Goal: Information Seeking & Learning: Learn about a topic

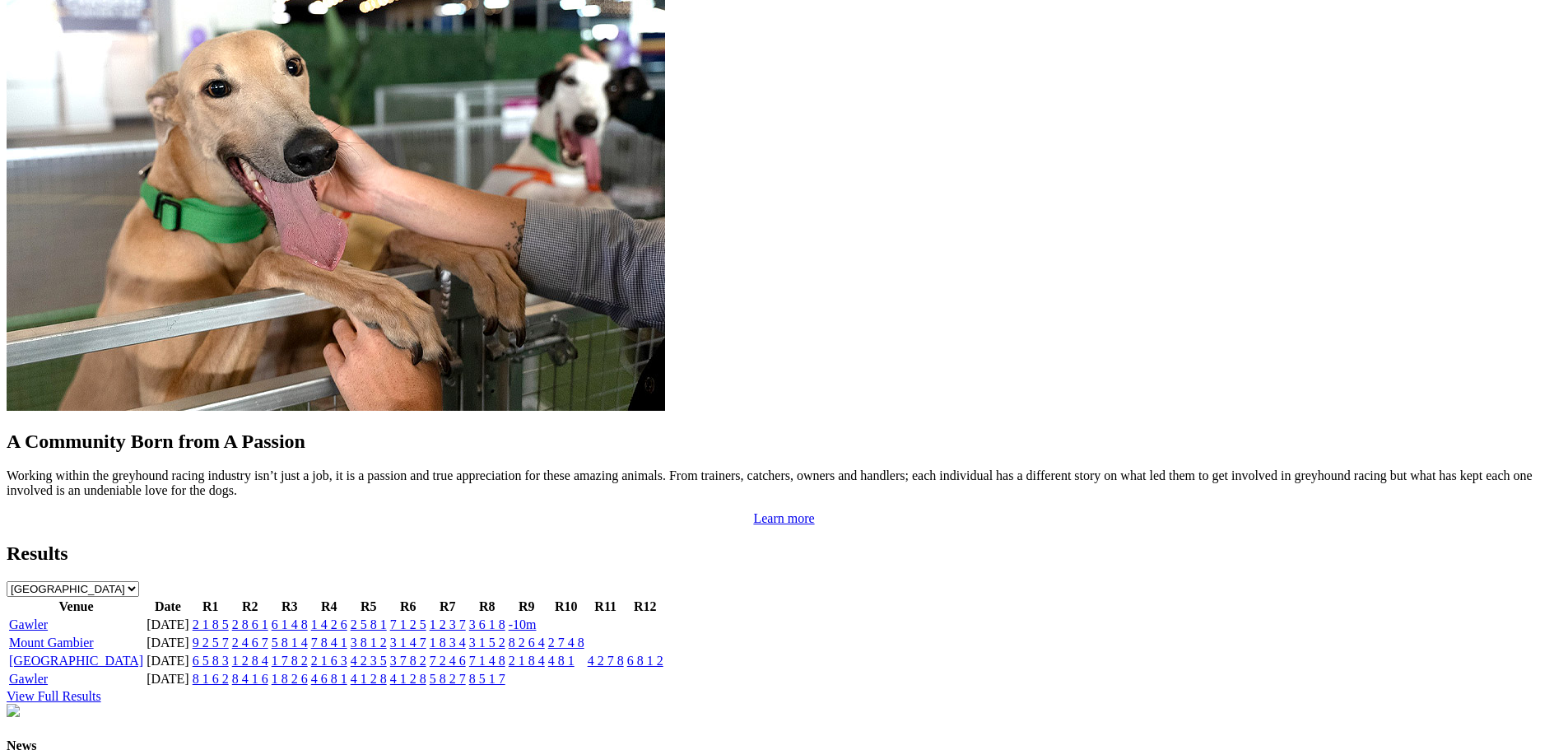
scroll to position [1482, 0]
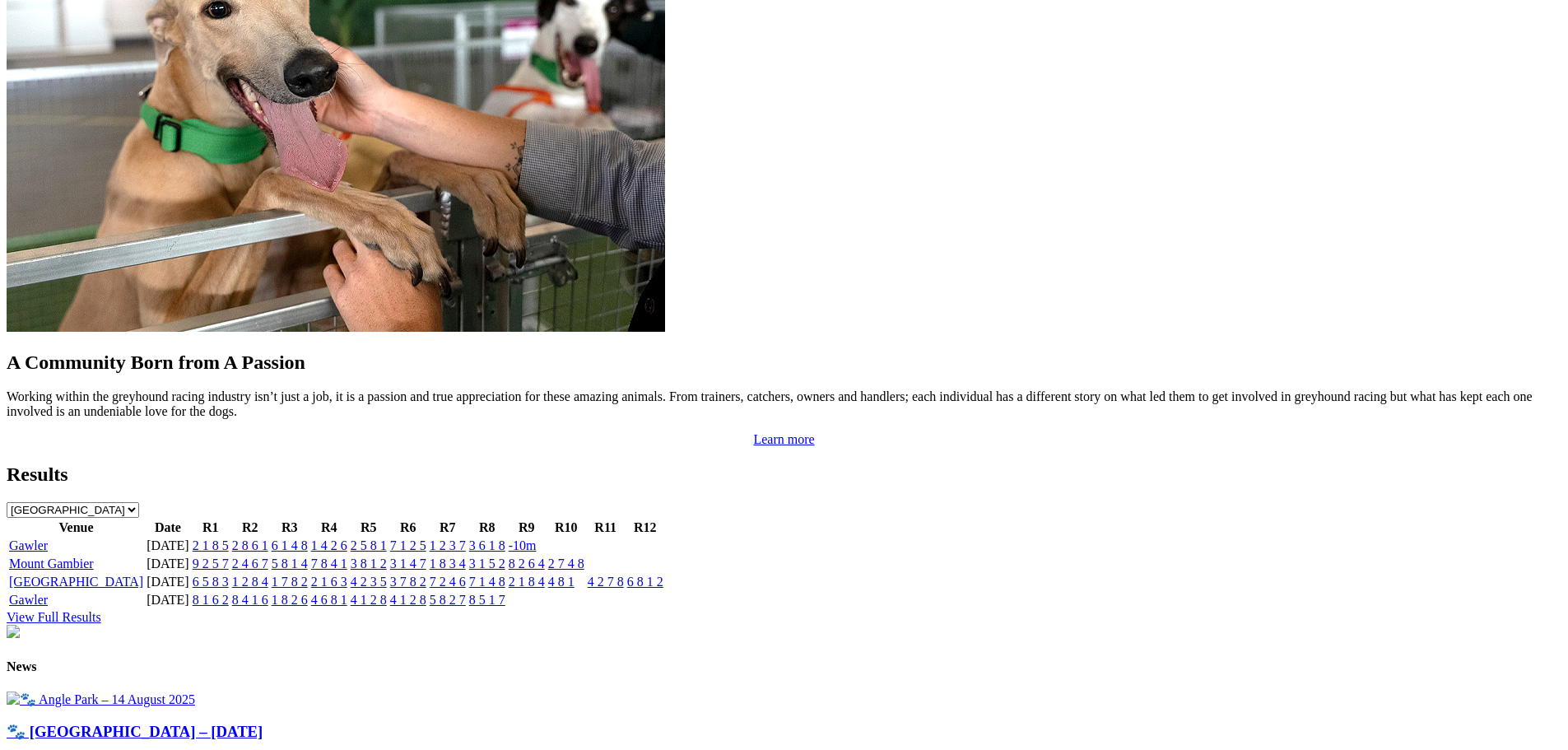
click at [48, 538] on link "Gawler" at bounding box center [28, 545] width 39 height 14
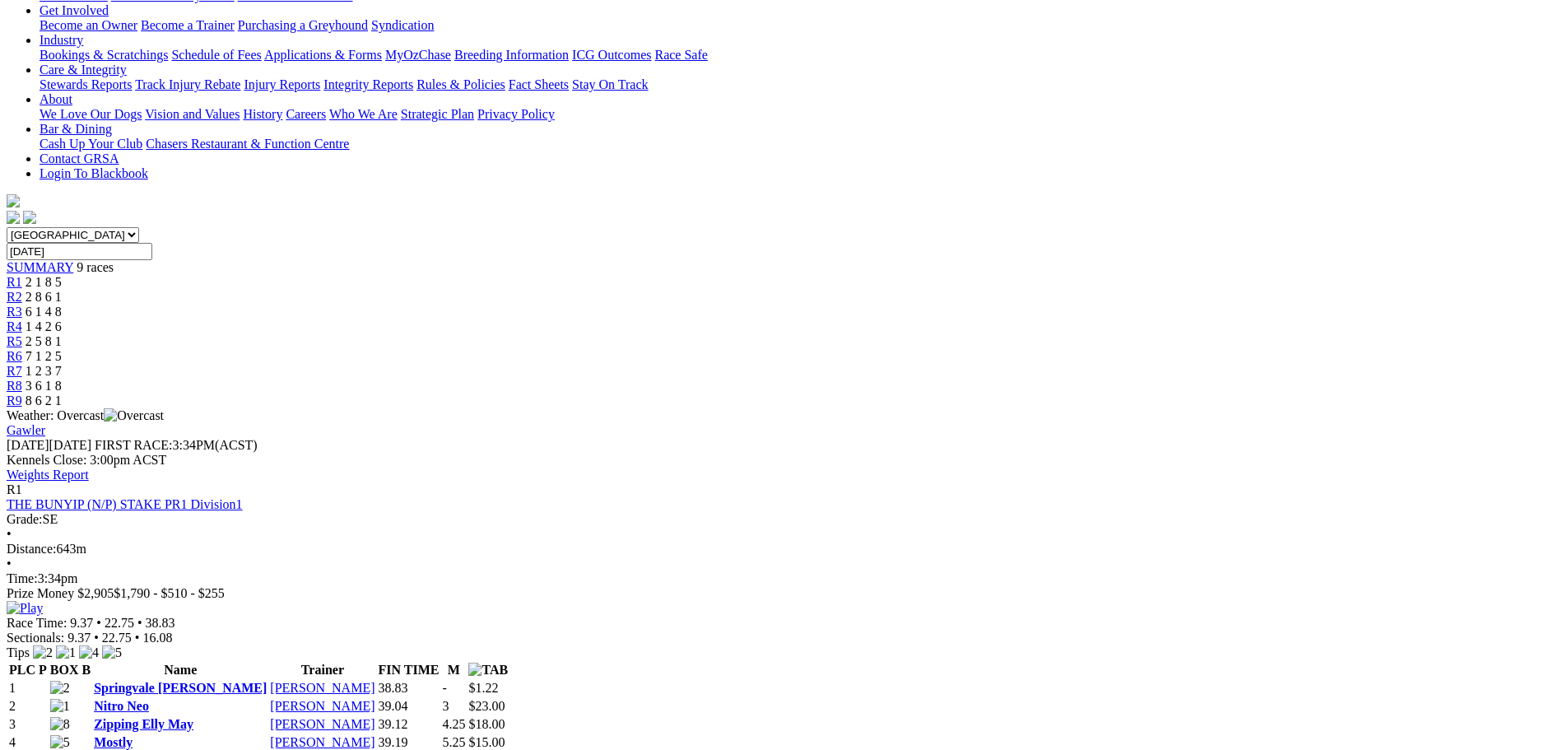
scroll to position [329, 0]
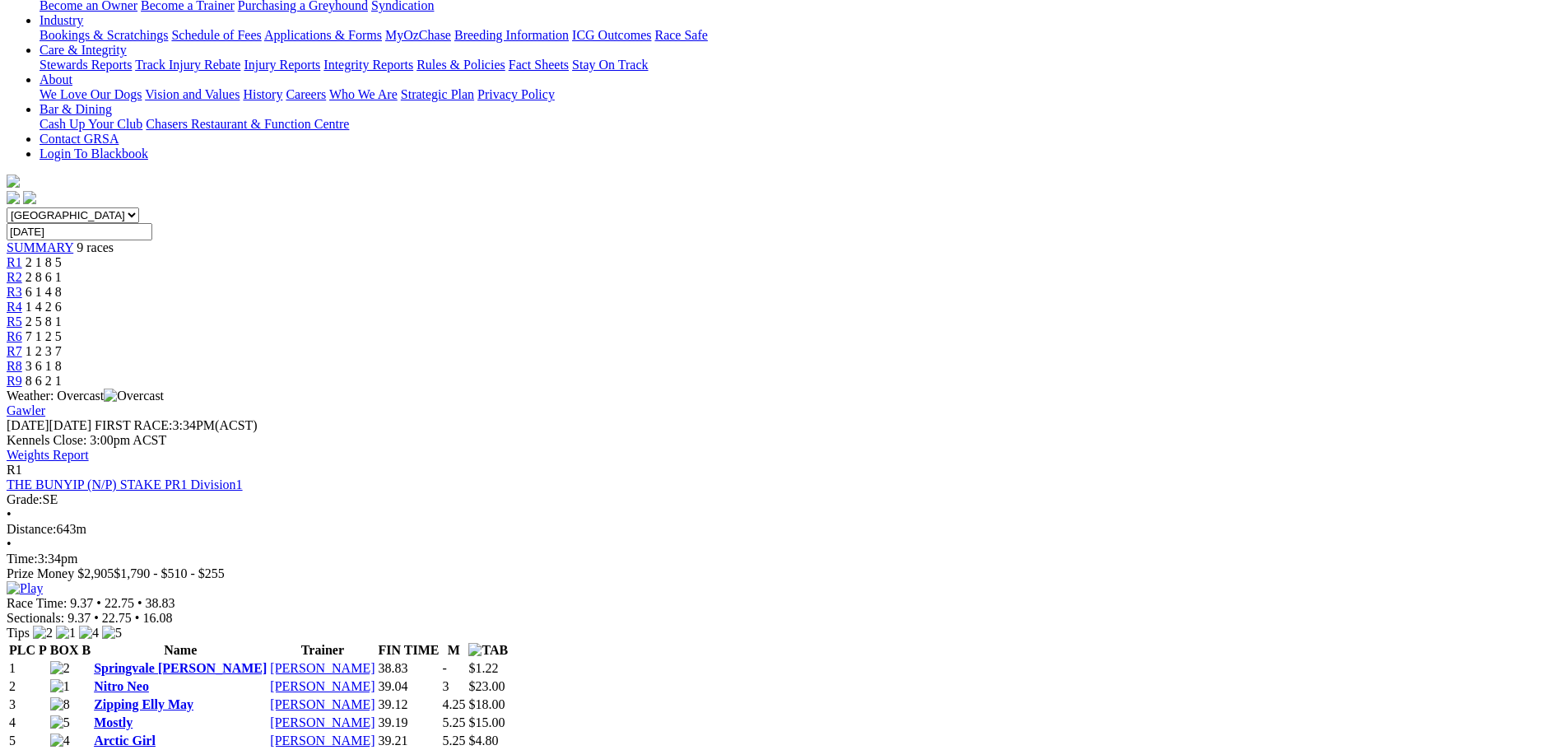
click at [267, 661] on link "Springvale Rita" at bounding box center [180, 668] width 173 height 14
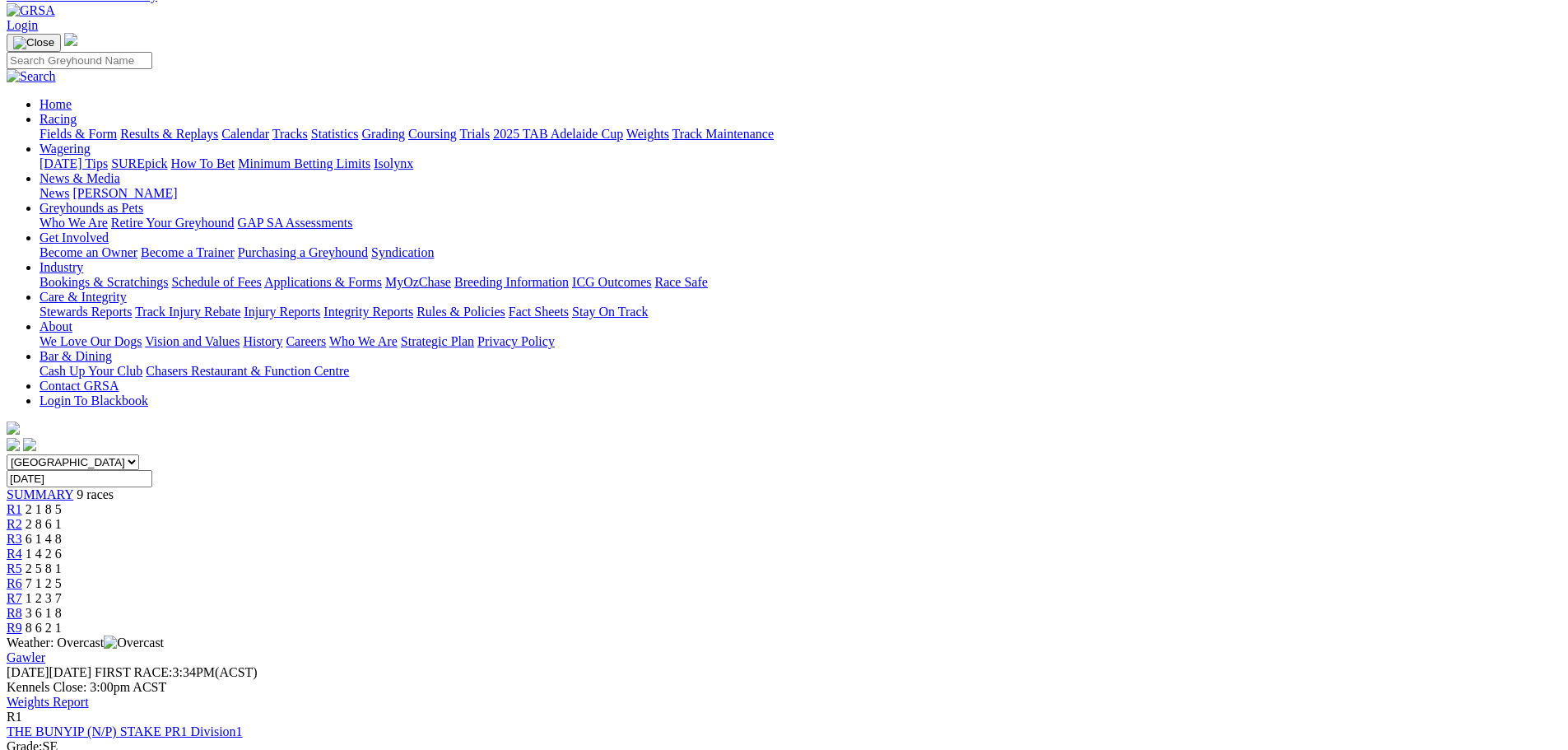
scroll to position [165, 0]
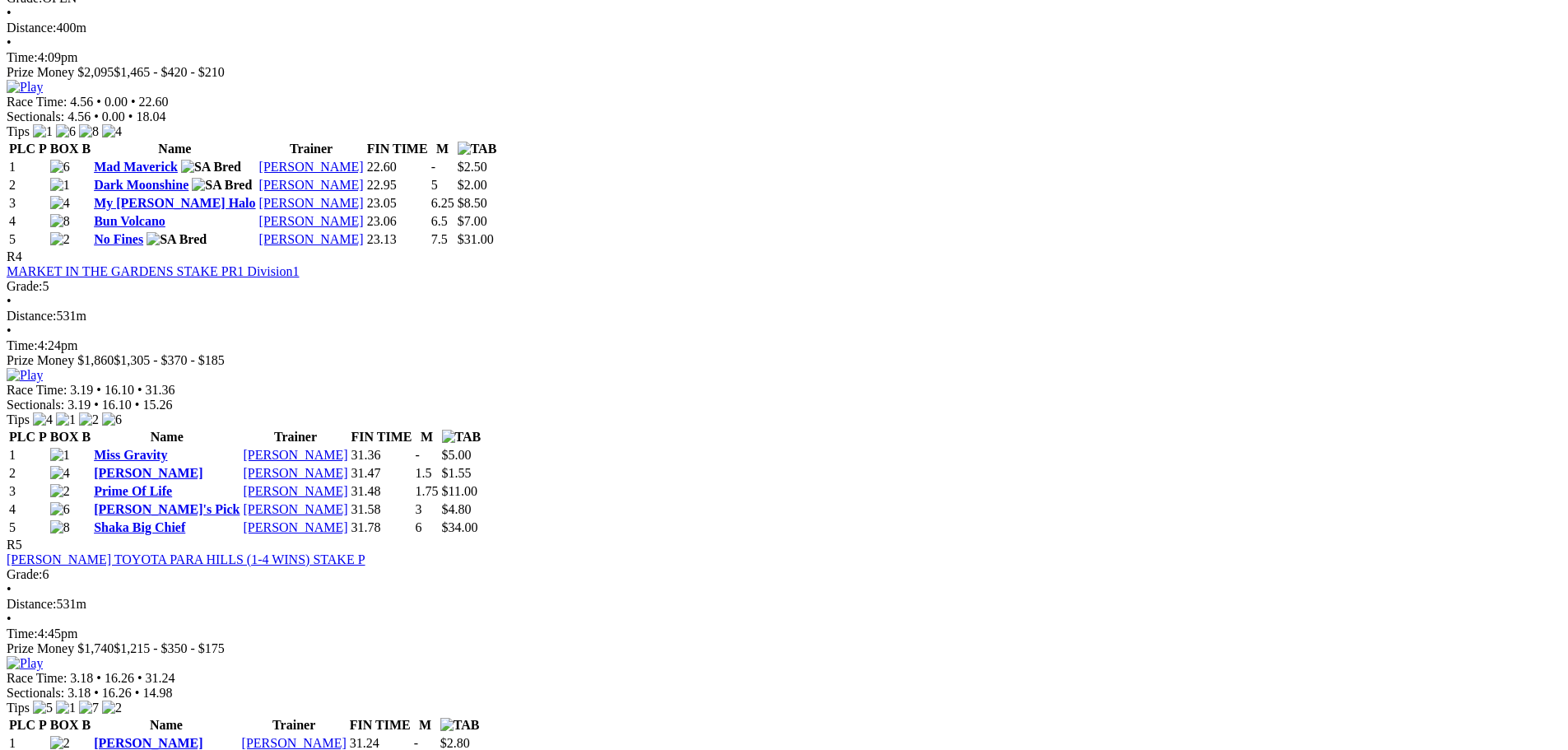
scroll to position [1317, 0]
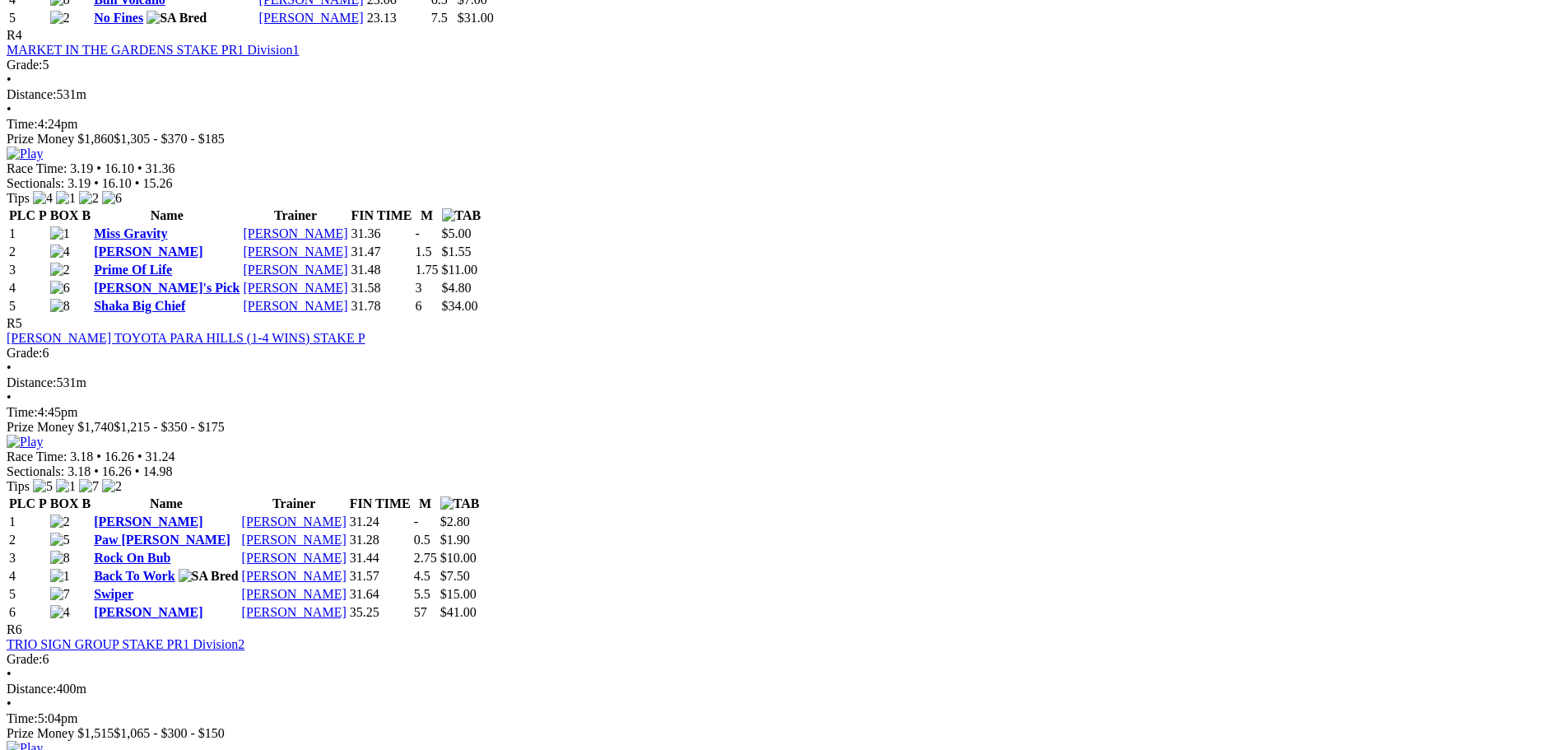
scroll to position [1729, 0]
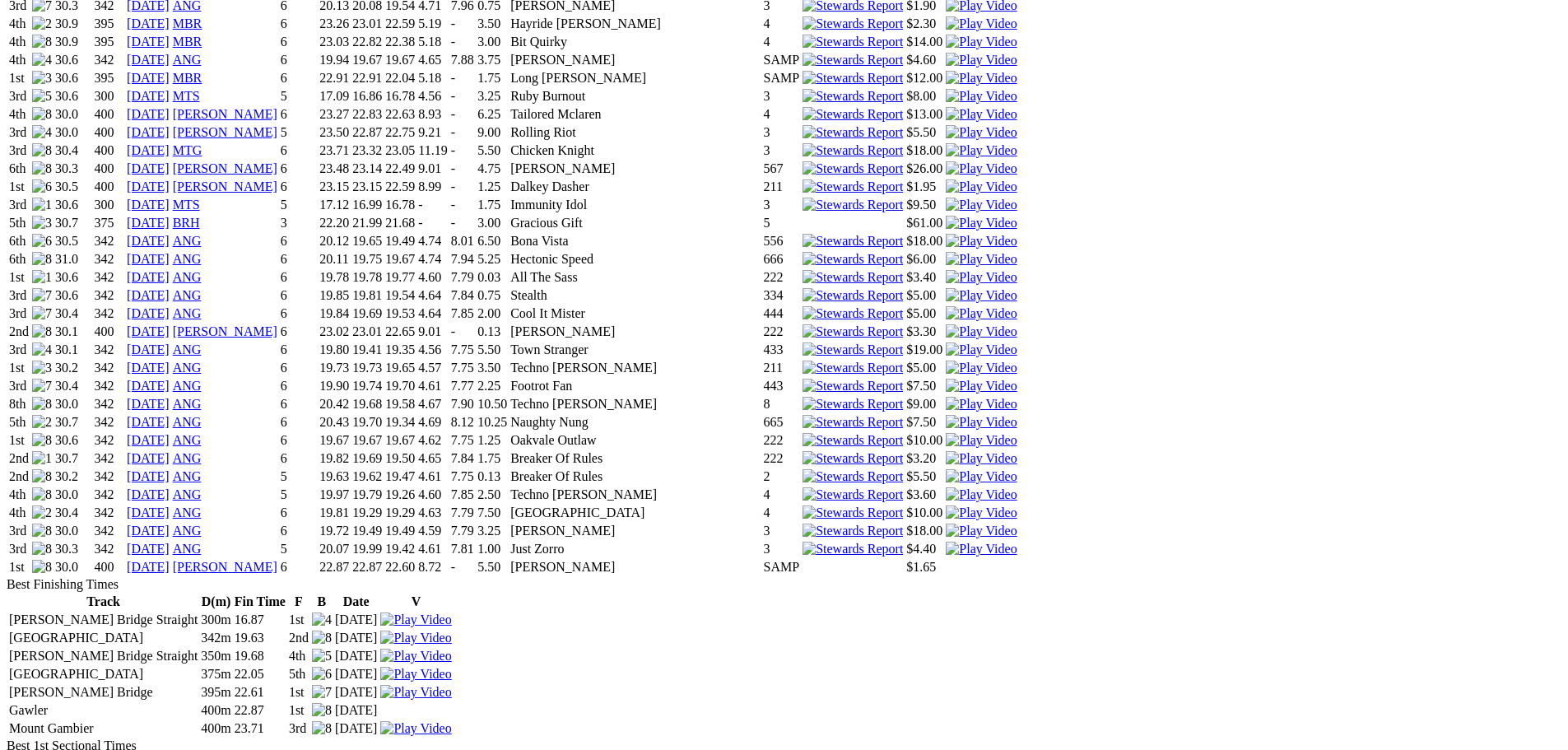
scroll to position [1894, 0]
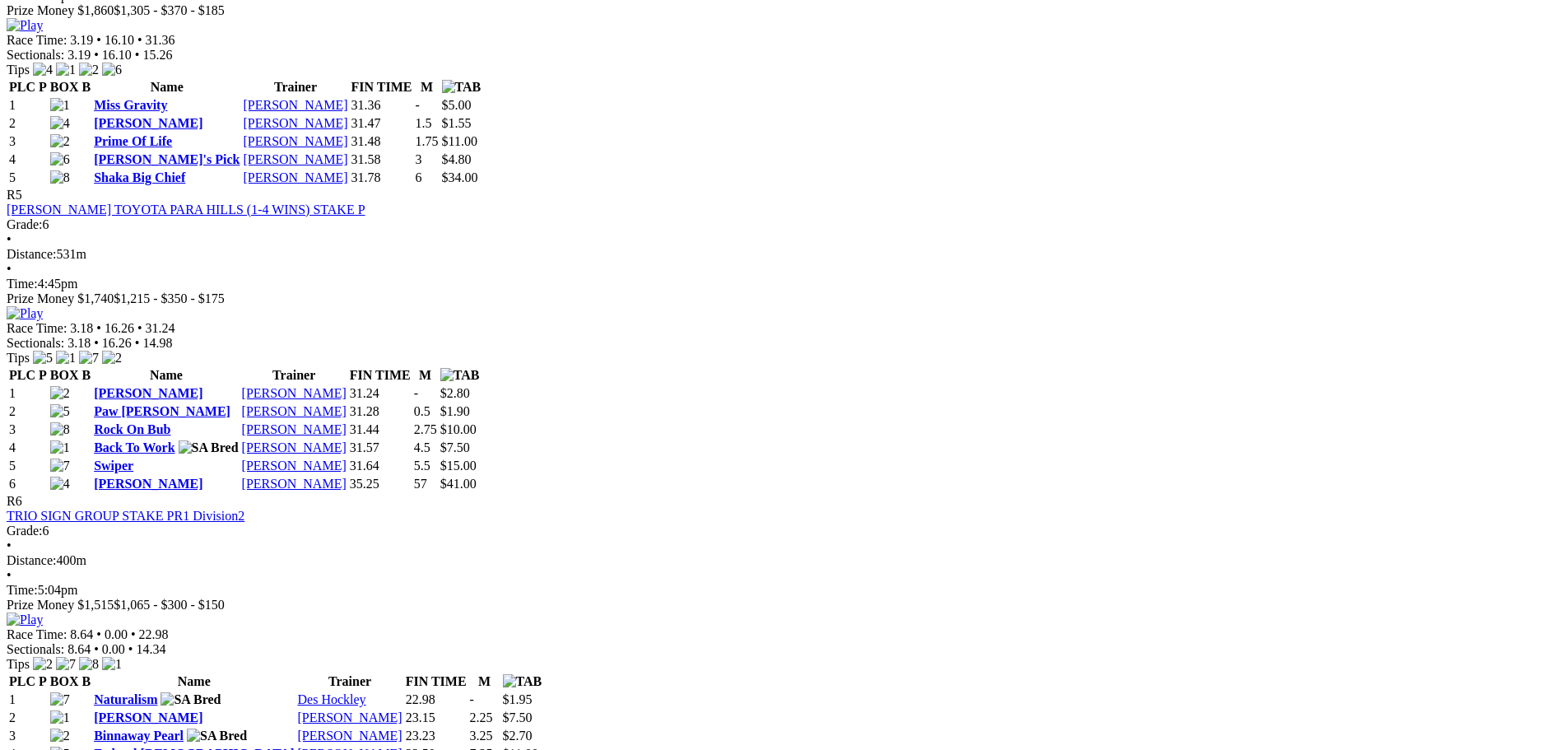
scroll to position [1811, 0]
